Goal: Task Accomplishment & Management: Use online tool/utility

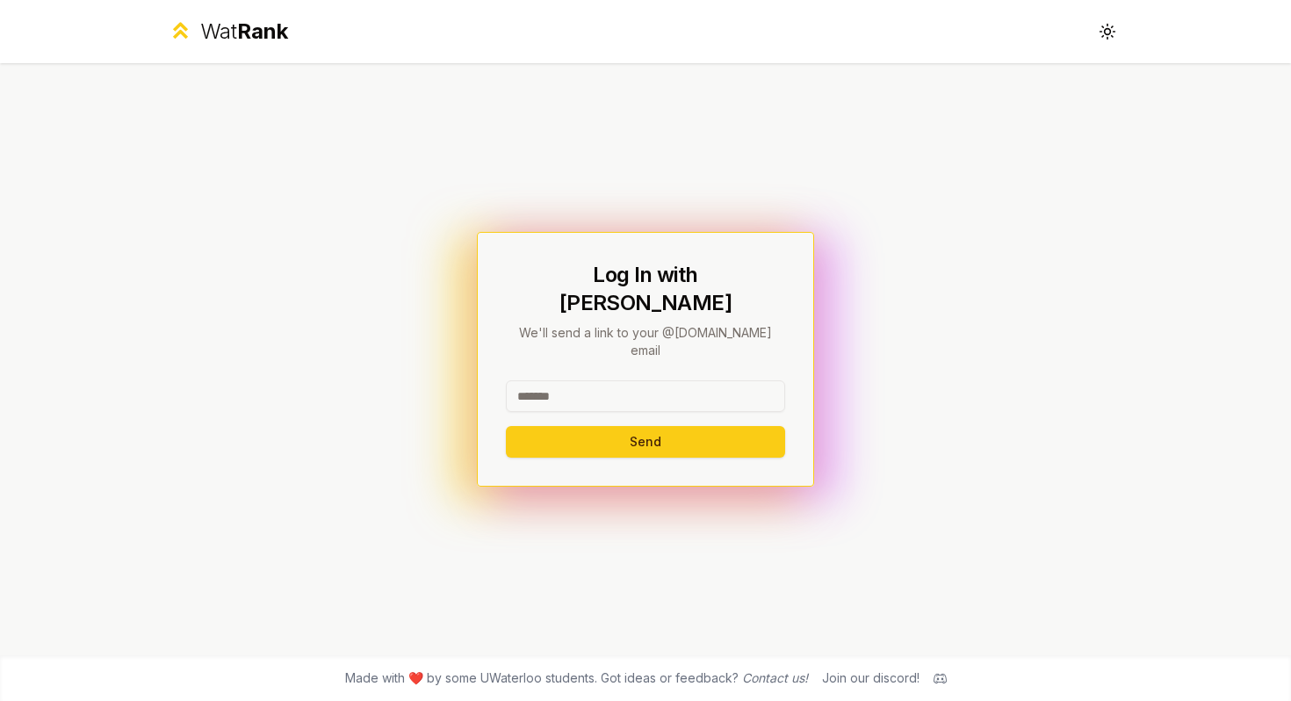
click at [611, 380] on input at bounding box center [645, 396] width 279 height 32
type input "******"
click at [623, 426] on button "Send" at bounding box center [645, 442] width 279 height 32
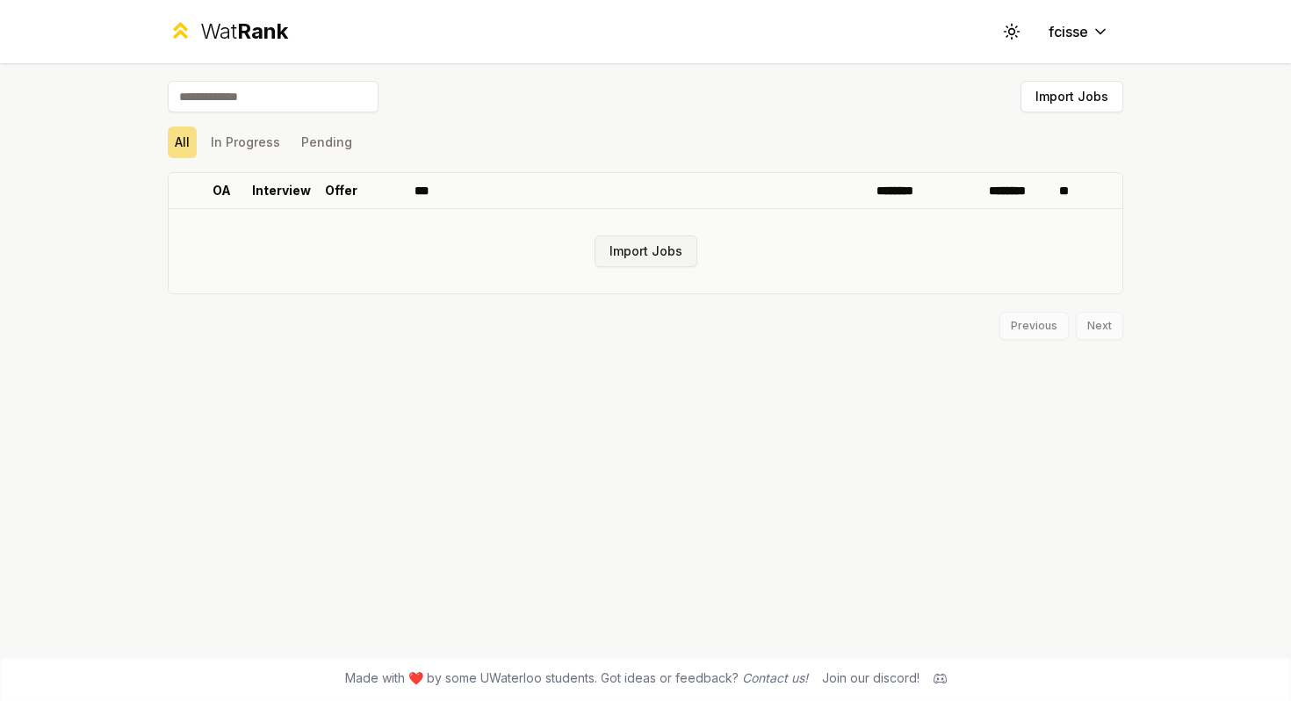
click at [667, 250] on button "Import Jobs" at bounding box center [646, 251] width 103 height 32
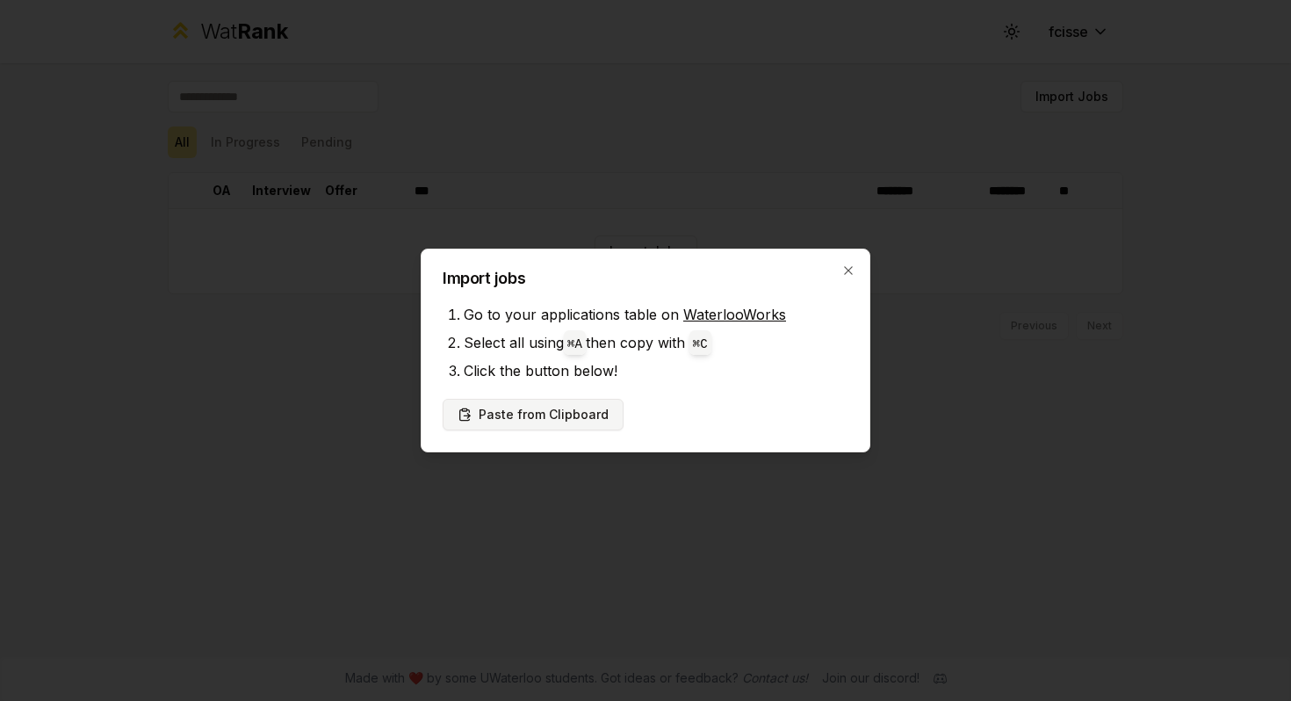
click at [565, 425] on button "Paste from Clipboard" at bounding box center [533, 415] width 181 height 32
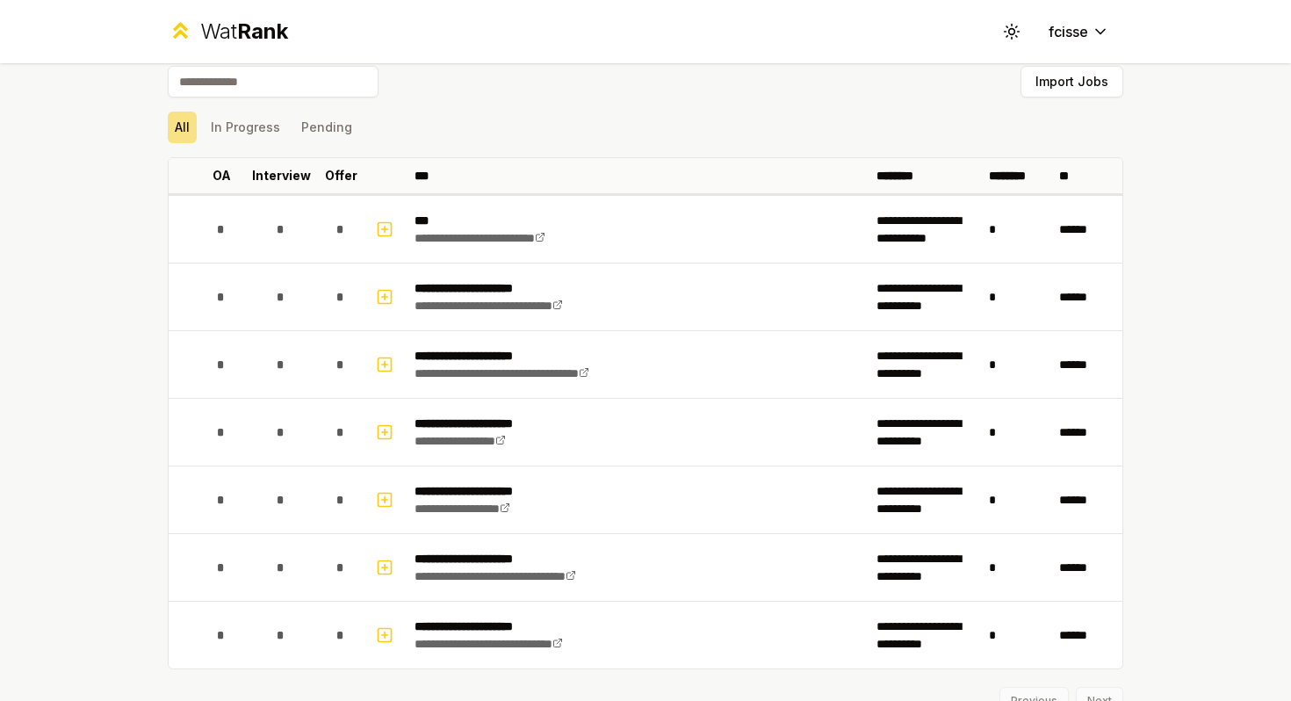
scroll to position [24, 0]
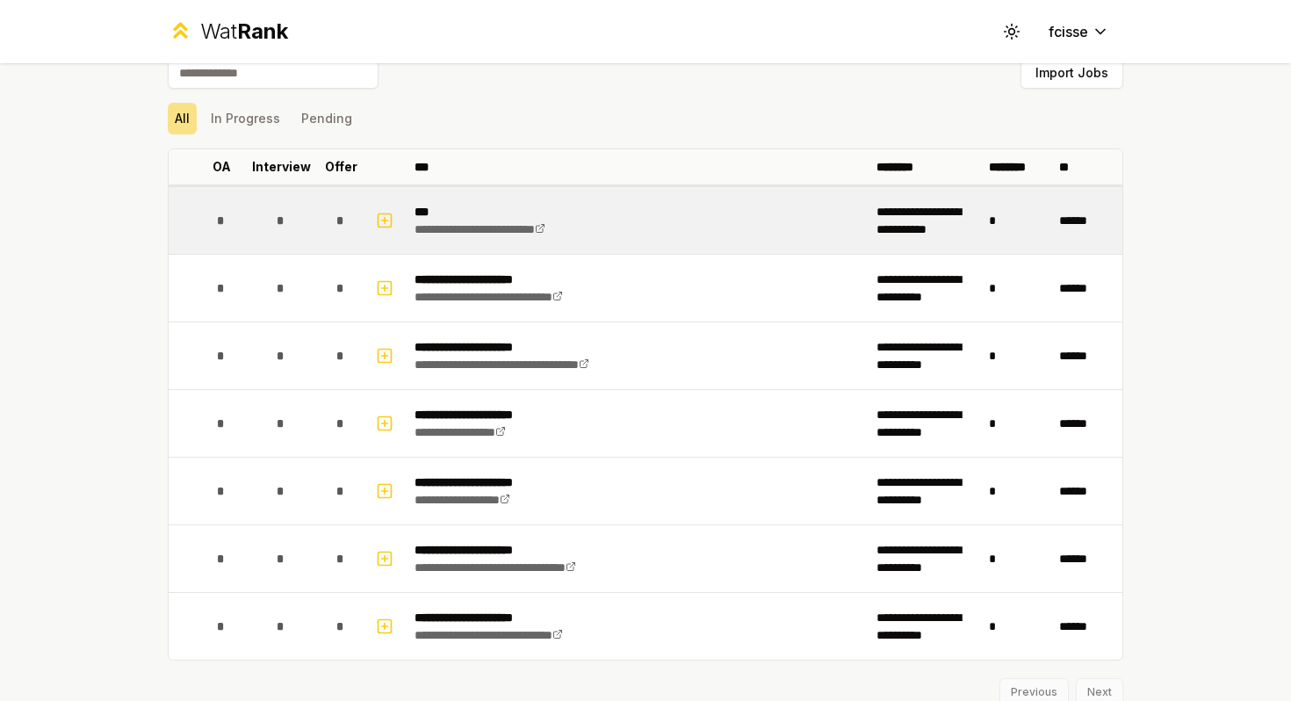
click at [1008, 227] on td "*" at bounding box center [1017, 220] width 70 height 67
click at [1000, 220] on td "*" at bounding box center [1017, 220] width 70 height 67
click at [992, 220] on td "*" at bounding box center [1017, 220] width 70 height 67
